Goal: Task Accomplishment & Management: Complete application form

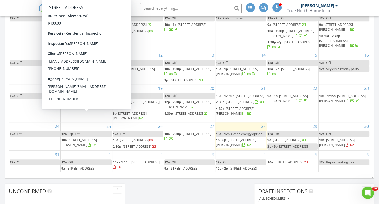
scroll to position [61, 0]
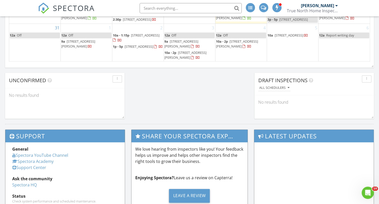
scroll to position [33, 0]
click at [137, 22] on span "17 Dort Rd, Surry 03431" at bounding box center [137, 19] width 29 height 5
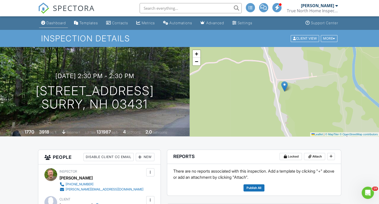
click at [61, 22] on div "Dashboard" at bounding box center [55, 23] width 19 height 4
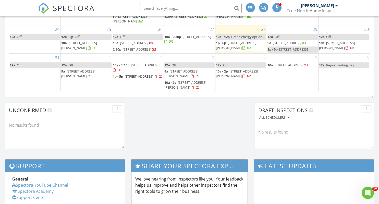
scroll to position [61, 0]
click at [238, 34] on span "Green energy option" at bounding box center [246, 36] width 31 height 5
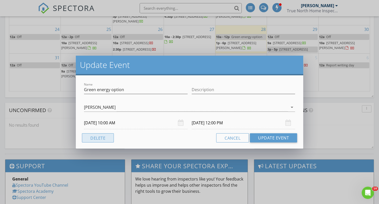
click at [97, 138] on button "Delete" at bounding box center [98, 137] width 32 height 9
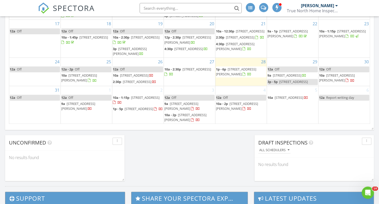
scroll to position [350, 0]
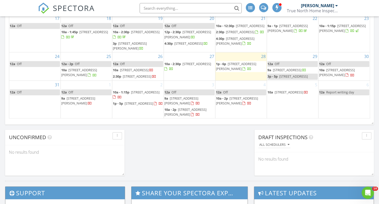
click at [295, 102] on td "5 10a 301 Depot St, Manchester 05255" at bounding box center [293, 99] width 52 height 38
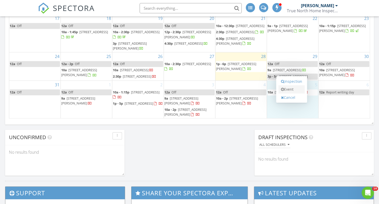
click at [294, 88] on link "Event" at bounding box center [292, 89] width 26 height 8
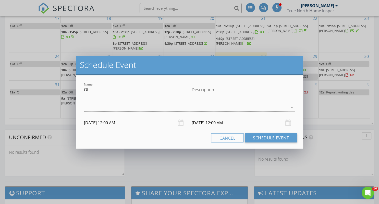
click at [92, 105] on div at bounding box center [186, 107] width 204 height 8
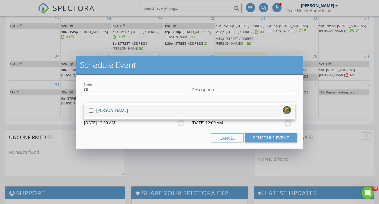
click at [91, 109] on div at bounding box center [91, 110] width 9 height 9
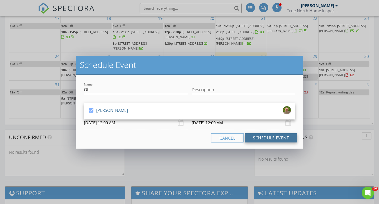
click at [274, 141] on button "Schedule Event" at bounding box center [271, 137] width 52 height 9
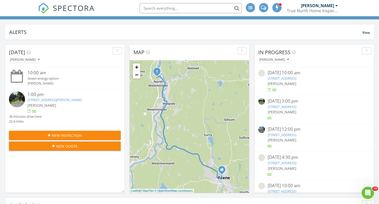
scroll to position [0, 0]
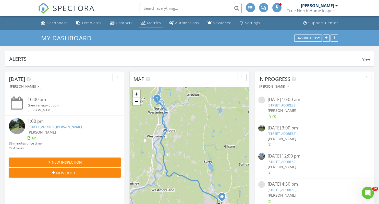
click at [156, 22] on div "Metrics" at bounding box center [154, 22] width 14 height 5
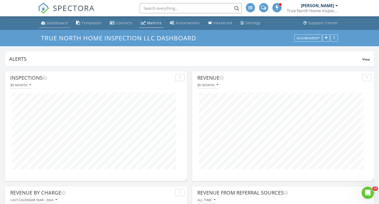
click at [56, 23] on div "Dashboard" at bounding box center [57, 22] width 21 height 5
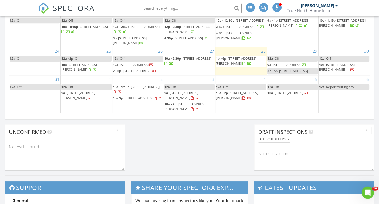
scroll to position [350, 0]
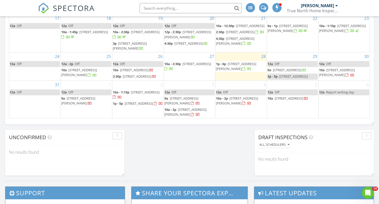
scroll to position [33, 0]
click at [183, 66] on span "[STREET_ADDRESS]" at bounding box center [197, 64] width 29 height 5
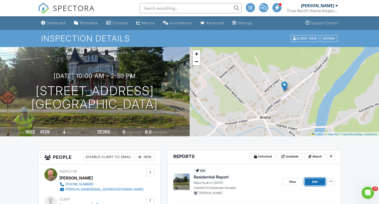
drag, startPoint x: 320, startPoint y: 181, endPoint x: 286, endPoint y: 154, distance: 43.1
click at [320, 181] on link "Edit" at bounding box center [315, 181] width 20 height 7
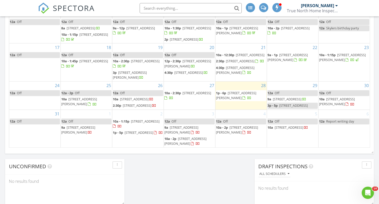
scroll to position [324, 0]
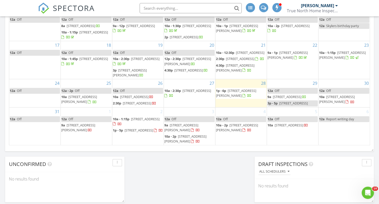
click at [291, 95] on span "9a 75 Summer St, Bristol 03222" at bounding box center [287, 97] width 39 height 5
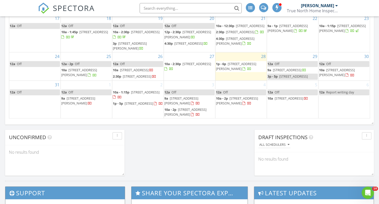
scroll to position [61, 0]
click at [283, 52] on div "29 12a Off 9a 75 Summer St, Bristol 03222 3p - 5p 17 Dort Rd Surry NH" at bounding box center [292, 66] width 51 height 28
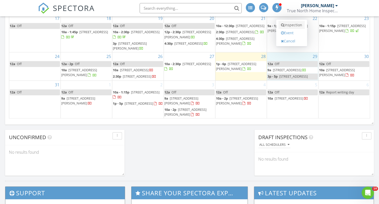
click at [293, 23] on link "Inspection" at bounding box center [292, 25] width 26 height 8
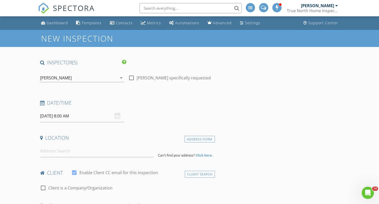
click at [89, 115] on input "[DATE] 8:00 AM" at bounding box center [82, 116] width 85 height 13
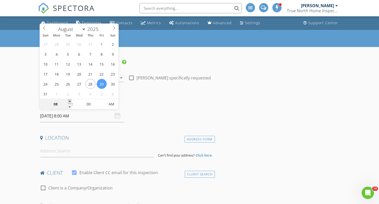
type input "09"
type input "[DATE] 9:00 AM"
click at [71, 101] on span at bounding box center [70, 101] width 4 height 5
type input "10"
type input "[DATE] 10:00 AM"
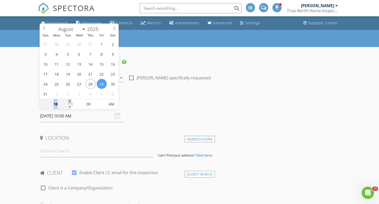
click at [71, 101] on span at bounding box center [70, 101] width 4 height 5
type input "11"
type input "08/29/2025 11:00 AM"
click at [71, 101] on span at bounding box center [70, 101] width 4 height 5
type input "12"
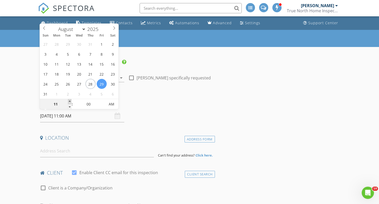
type input "08/29/2025 12:00 PM"
click at [71, 101] on span at bounding box center [70, 101] width 4 height 5
type input "01"
type input "[DATE] 1:00 PM"
click at [71, 101] on span at bounding box center [70, 101] width 4 height 5
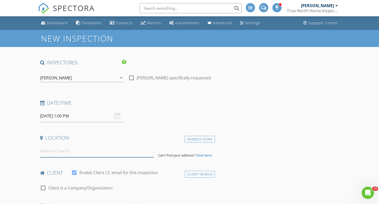
click at [70, 151] on input at bounding box center [97, 151] width 114 height 13
click at [58, 152] on input at bounding box center [97, 151] width 114 height 13
click at [78, 151] on input at bounding box center [97, 151] width 114 height 13
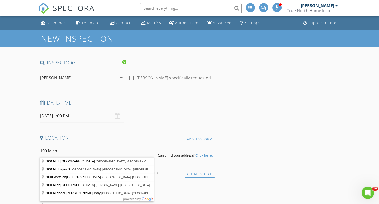
type input "100 Michigan St, Winchester, NH, USA"
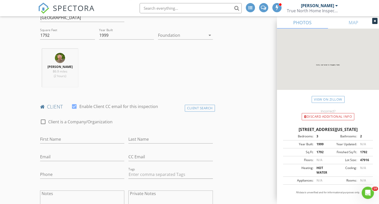
scroll to position [216, 0]
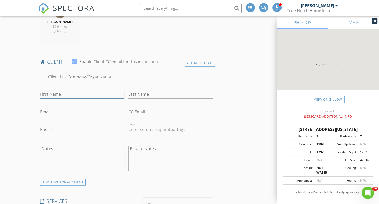
click at [83, 94] on input "First Name" at bounding box center [82, 94] width 85 height 8
drag, startPoint x: 194, startPoint y: 64, endPoint x: 191, endPoint y: 65, distance: 3.2
click at [194, 64] on div "Client Search" at bounding box center [200, 63] width 30 height 7
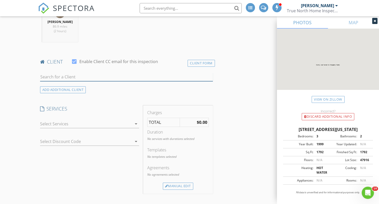
click at [62, 77] on input "text" at bounding box center [126, 77] width 173 height 8
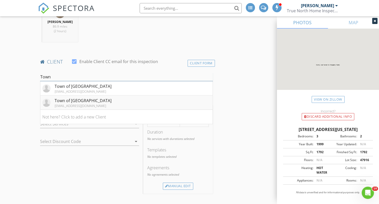
type input "Town"
click at [67, 101] on div "Town of [GEOGRAPHIC_DATA]" at bounding box center [83, 101] width 57 height 6
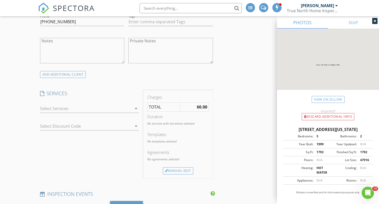
scroll to position [324, 0]
click at [135, 108] on icon "arrow_drop_down" at bounding box center [136, 108] width 6 height 6
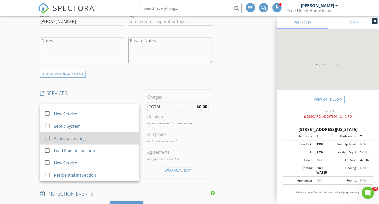
scroll to position [75, 0]
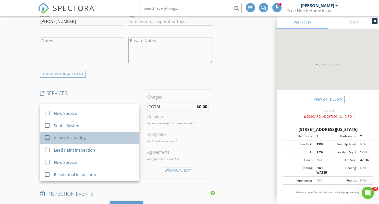
click at [75, 137] on div "Asbestos testing" at bounding box center [70, 138] width 32 height 6
checkbox input "false"
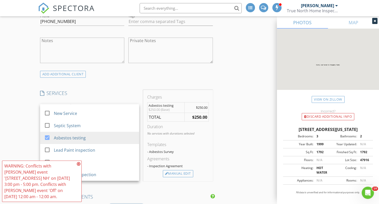
drag, startPoint x: 79, startPoint y: 163, endPoint x: 105, endPoint y: 170, distance: 26.3
click at [79, 163] on icon at bounding box center [79, 164] width 4 height 4
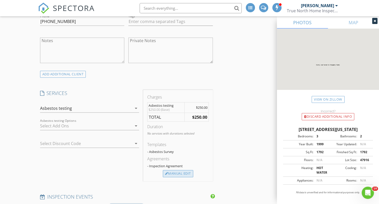
click at [177, 173] on div "Manual Edit" at bounding box center [178, 173] width 30 height 7
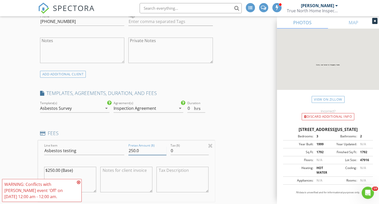
drag, startPoint x: 144, startPoint y: 150, endPoint x: 107, endPoint y: 148, distance: 36.5
click at [128, 148] on input "250.0" at bounding box center [147, 151] width 38 height 8
type input "1500.00"
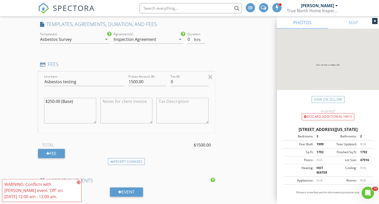
scroll to position [405, 0]
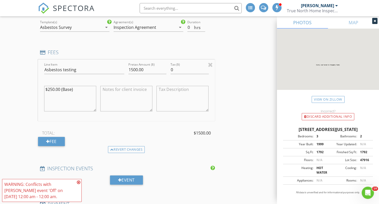
click at [78, 183] on icon at bounding box center [79, 182] width 4 height 4
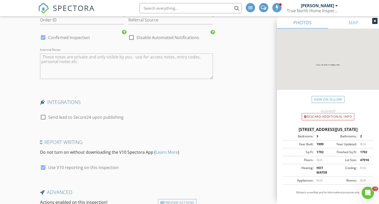
scroll to position [852, 0]
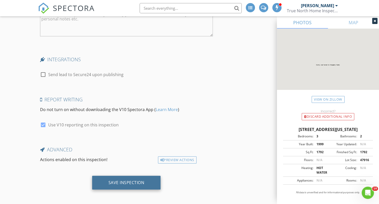
click at [131, 178] on div "Save Inspection" at bounding box center [126, 183] width 69 height 14
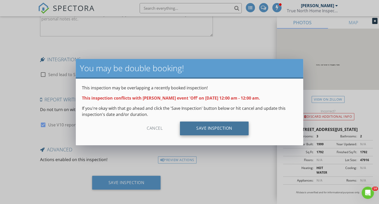
click at [214, 130] on div "Save Inspection" at bounding box center [214, 129] width 69 height 14
